Goal: Information Seeking & Learning: Learn about a topic

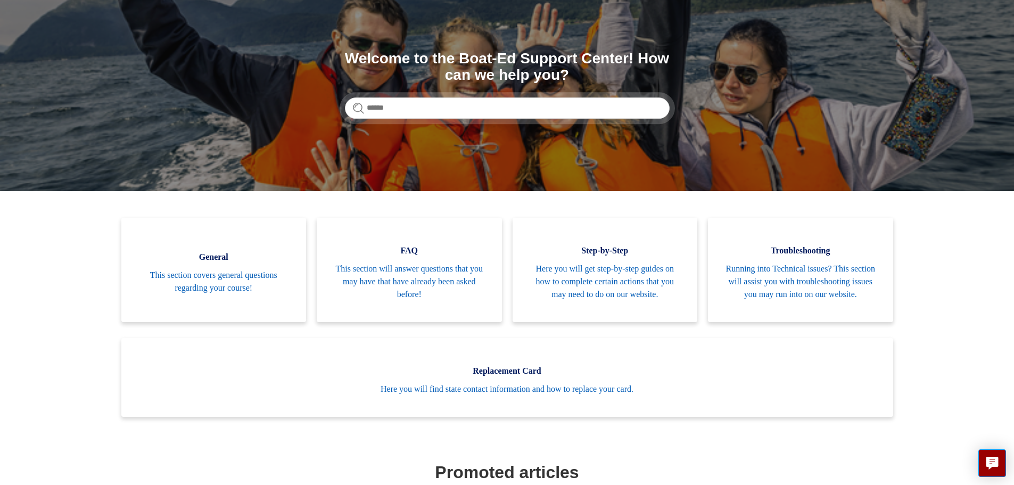
scroll to position [160, 0]
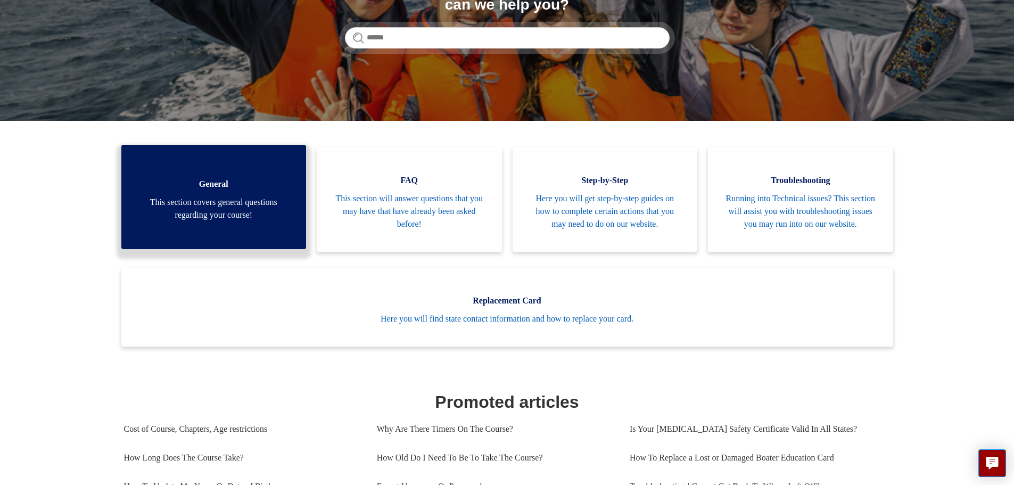
click at [248, 222] on span "This section covers general questions regarding your course!" at bounding box center [213, 209] width 153 height 26
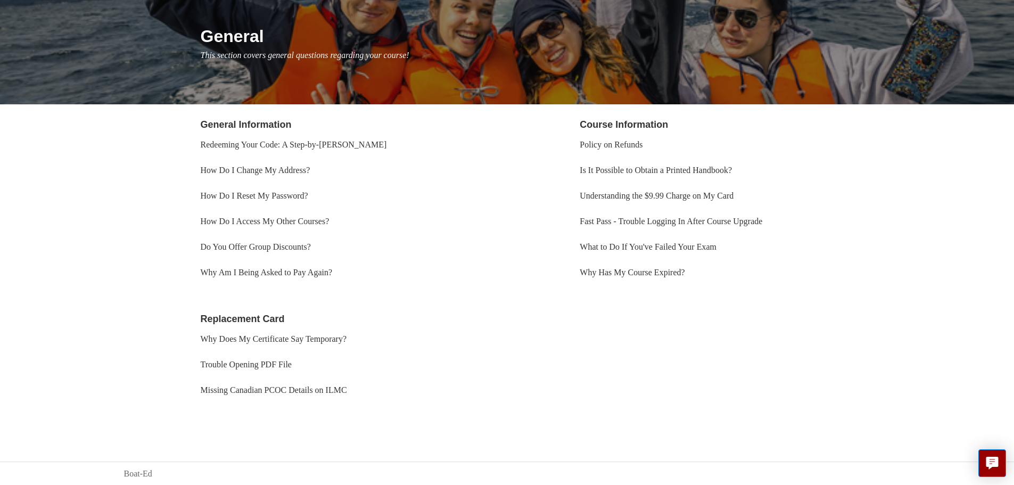
scroll to position [117, 0]
click at [325, 336] on link "Why Does My Certificate Say Temporary?" at bounding box center [274, 338] width 146 height 9
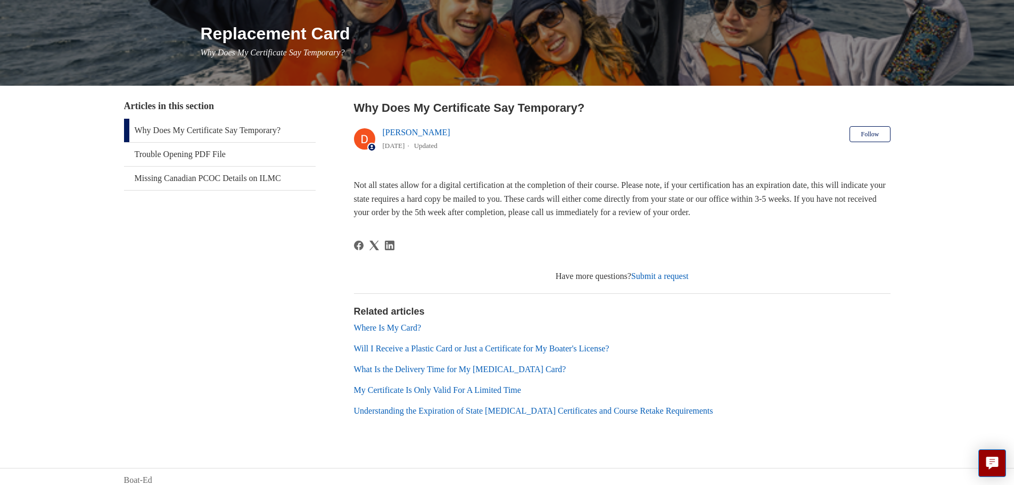
scroll to position [126, 0]
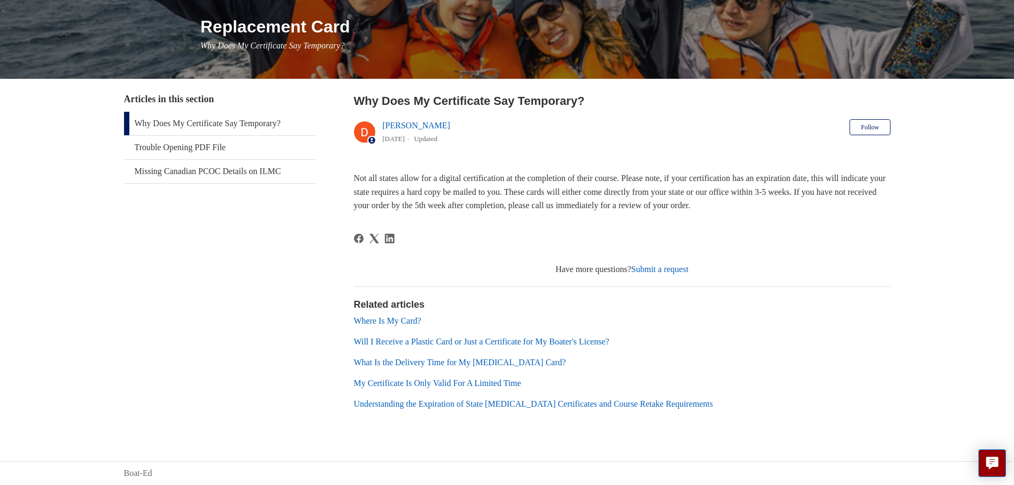
click at [550, 341] on link "Will I Receive a Plastic Card or Just a Certificate for My Boater's License?" at bounding box center [482, 341] width 256 height 9
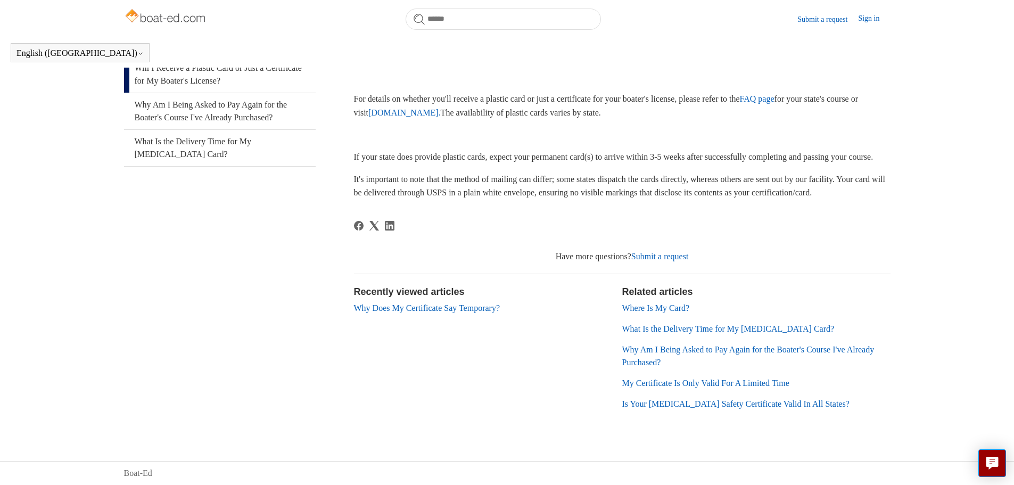
click at [724, 383] on link "My Certificate Is Only Valid For A Limited Time" at bounding box center [705, 383] width 167 height 9
